Goal: Find specific page/section: Find specific page/section

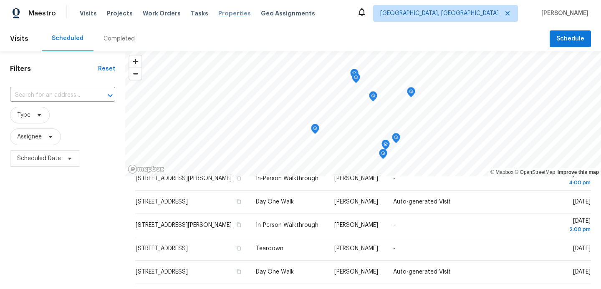
click at [218, 13] on span "Properties" at bounding box center [234, 13] width 33 height 8
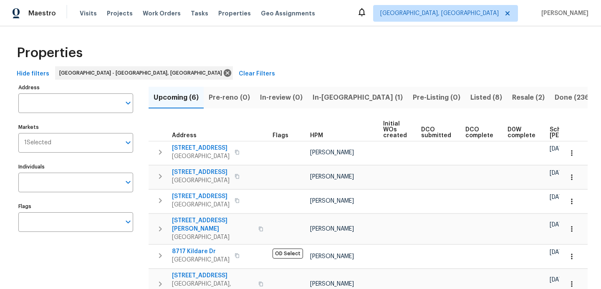
scroll to position [30, 0]
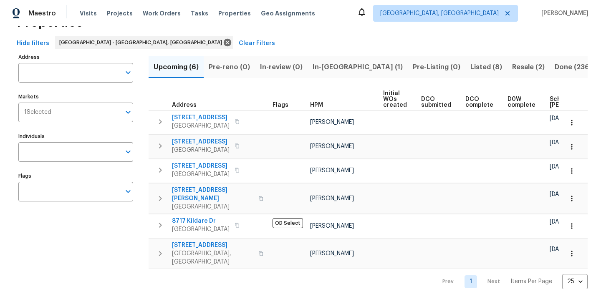
click at [323, 72] on span "In-reno (1)" at bounding box center [358, 67] width 90 height 12
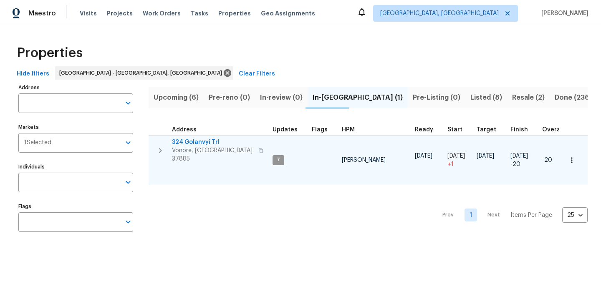
click at [194, 145] on span "324 Golanvyi Trl" at bounding box center [212, 142] width 81 height 8
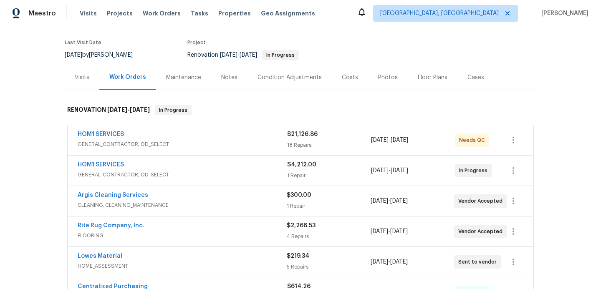
scroll to position [62, 0]
click at [203, 140] on span "GENERAL_CONTRACTOR, OD_SELECT" at bounding box center [183, 144] width 210 height 8
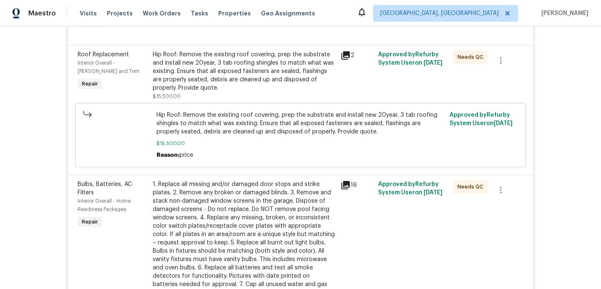
scroll to position [731, 0]
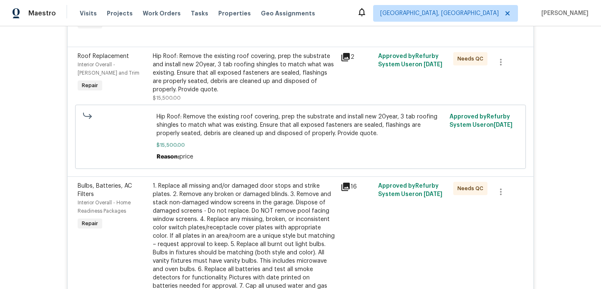
click at [207, 93] on div "Hip Roof: Remove the existing roof covering, prep the substrate and install new…" at bounding box center [244, 73] width 183 height 42
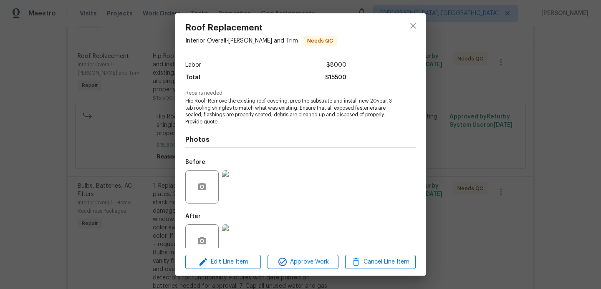
scroll to position [74, 0]
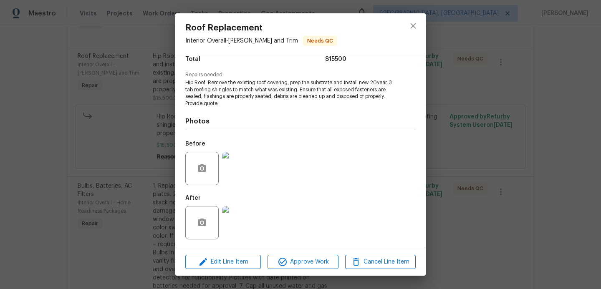
click at [245, 216] on img at bounding box center [238, 222] width 33 height 33
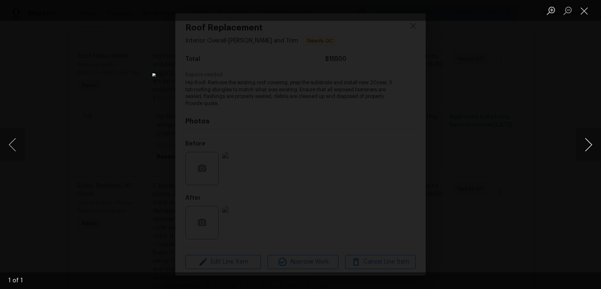
click at [581, 144] on button "Next image" at bounding box center [588, 144] width 25 height 33
click at [542, 166] on div "Lightbox" at bounding box center [300, 144] width 601 height 289
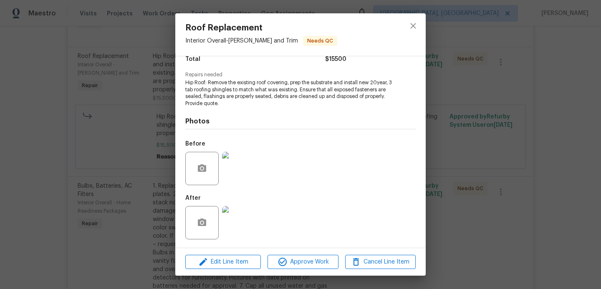
click at [542, 166] on div "Roof Replacement Interior Overall - Eaves and Trim Needs QC Vendor HOM1 SERVICE…" at bounding box center [300, 144] width 601 height 289
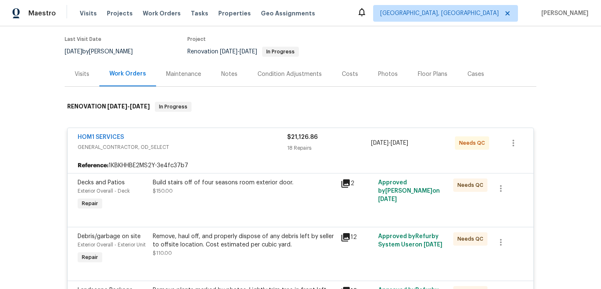
scroll to position [0, 0]
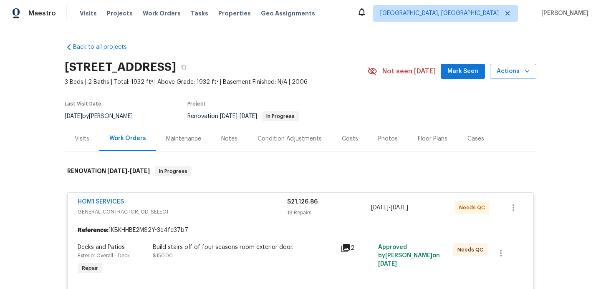
click at [236, 139] on div "Notes" at bounding box center [229, 139] width 36 height 25
